Goal: Use online tool/utility: Utilize a website feature to perform a specific function

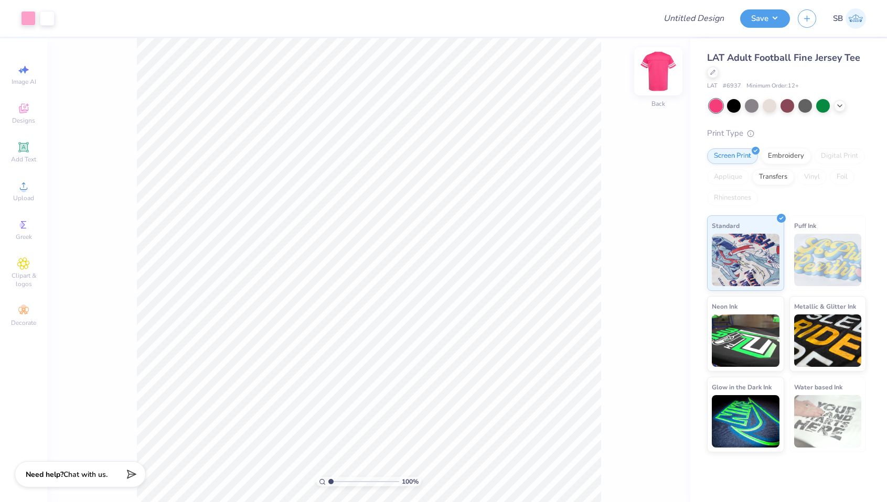
click at [659, 75] on img at bounding box center [658, 71] width 42 height 42
click at [737, 105] on div at bounding box center [734, 105] width 14 height 14
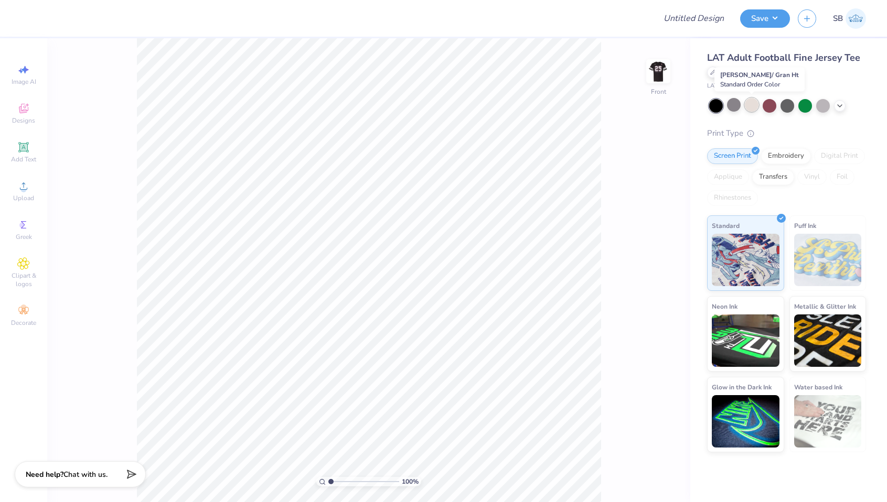
click at [753, 105] on div at bounding box center [752, 105] width 14 height 14
click at [810, 104] on div at bounding box center [805, 105] width 14 height 14
click at [838, 106] on icon at bounding box center [839, 105] width 8 height 8
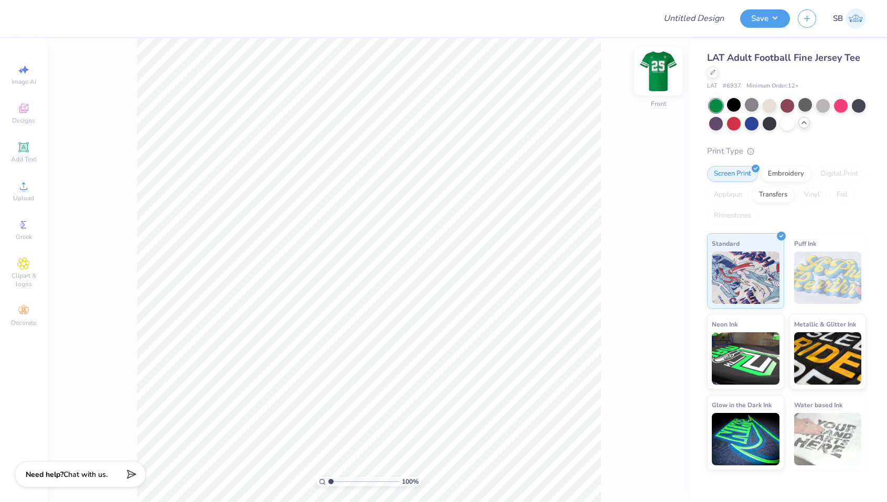
click at [658, 75] on img at bounding box center [658, 71] width 42 height 42
click at [791, 122] on div at bounding box center [787, 123] width 14 height 14
click at [124, 306] on div "100 % Back" at bounding box center [368, 270] width 643 height 464
